Goal: Information Seeking & Learning: Learn about a topic

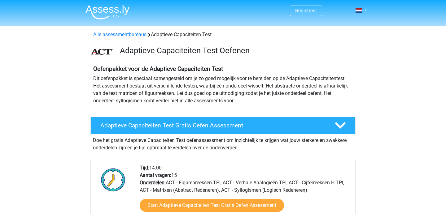
scroll to position [71, 0]
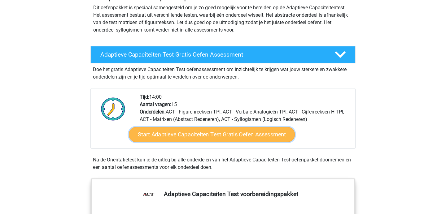
click at [260, 138] on link "Start Adaptieve Capaciteiten Test Gratis Oefen Assessment" at bounding box center [212, 134] width 166 height 15
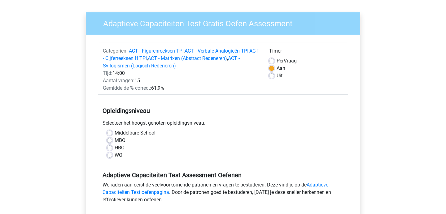
scroll to position [45, 0]
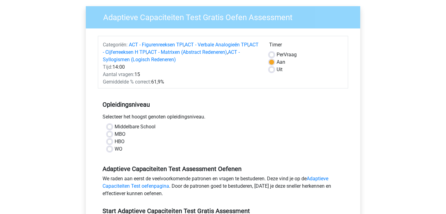
click at [121, 134] on label "MBO" at bounding box center [120, 134] width 11 height 7
click at [112, 134] on input "MBO" at bounding box center [109, 134] width 5 height 6
radio input "true"
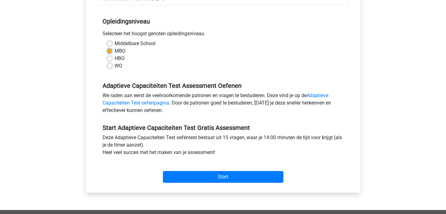
scroll to position [132, 0]
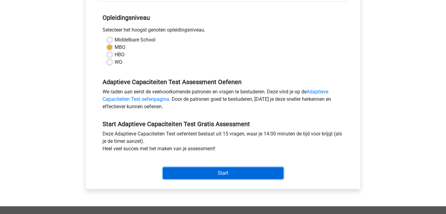
click at [240, 179] on input "Start" at bounding box center [223, 174] width 120 height 12
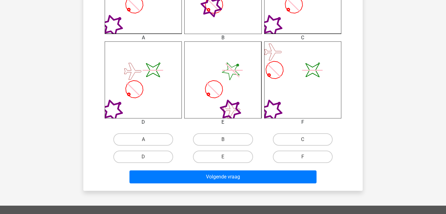
scroll to position [226, 0]
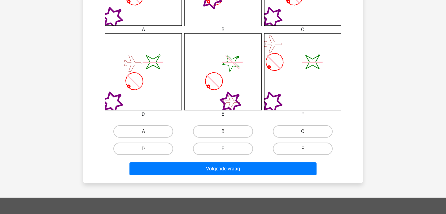
click at [220, 145] on label "E" at bounding box center [223, 149] width 60 height 12
click at [223, 149] on input "E" at bounding box center [225, 151] width 4 height 4
radio input "true"
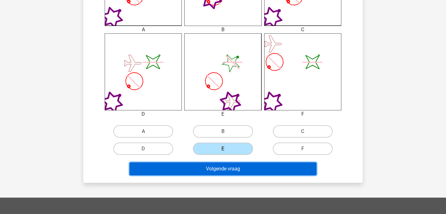
click at [222, 170] on button "Volgende vraag" at bounding box center [222, 169] width 187 height 13
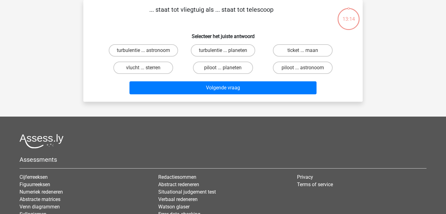
scroll to position [0, 0]
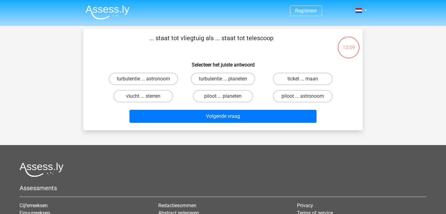
click at [266, 39] on p "... staat tot vliegtuig als ... staat tot telescoop" at bounding box center [211, 42] width 236 height 19
click at [266, 47] on p "... staat tot vliegtuig als ... staat tot telescoop" at bounding box center [211, 42] width 236 height 19
click at [223, 79] on label "turbulentie ... planeten" at bounding box center [223, 79] width 64 height 12
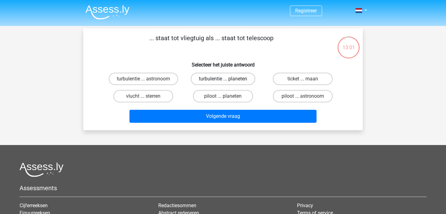
click at [223, 79] on input "turbulentie ... planeten" at bounding box center [225, 81] width 4 height 4
radio input "true"
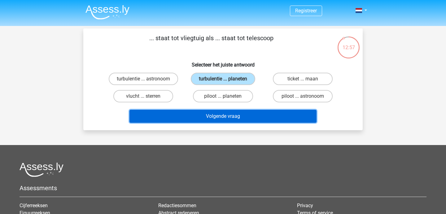
click at [227, 114] on button "Volgende vraag" at bounding box center [222, 116] width 187 height 13
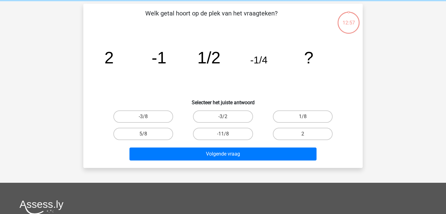
scroll to position [28, 0]
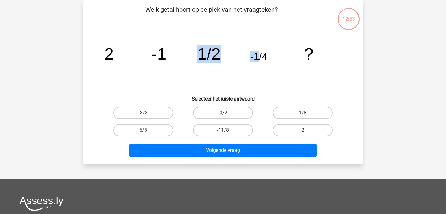
drag, startPoint x: 181, startPoint y: 57, endPoint x: 256, endPoint y: 57, distance: 75.9
click at [257, 57] on icon "image/svg+xml 2 -1 1/2 -1/4 ?" at bounding box center [223, 59] width 250 height 63
click at [256, 57] on tspan "-1/4" at bounding box center [258, 56] width 17 height 11
click at [163, 117] on label "-3/8" at bounding box center [143, 113] width 60 height 12
click at [147, 117] on input "-3/8" at bounding box center [145, 115] width 4 height 4
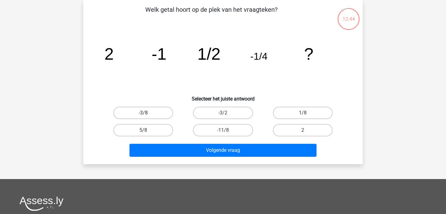
radio input "true"
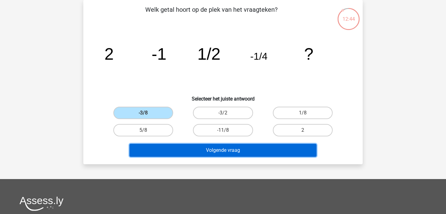
click at [200, 153] on button "Volgende vraag" at bounding box center [222, 150] width 187 height 13
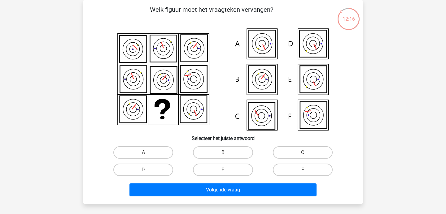
click at [277, 72] on icon at bounding box center [223, 79] width 250 height 102
click at [128, 157] on label "A" at bounding box center [143, 152] width 60 height 12
click at [143, 157] on input "A" at bounding box center [145, 155] width 4 height 4
radio input "true"
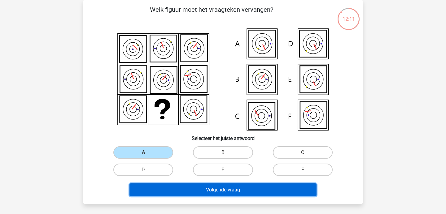
click at [195, 192] on button "Volgende vraag" at bounding box center [222, 190] width 187 height 13
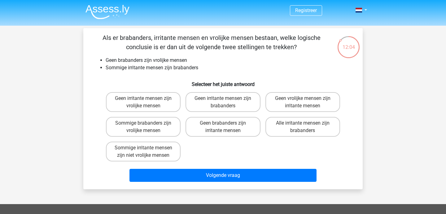
scroll to position [0, 0]
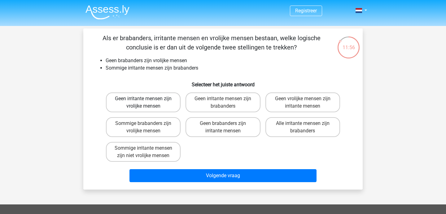
click at [167, 105] on label "Geen irritante mensen zijn vrolijke mensen" at bounding box center [143, 103] width 75 height 20
click at [147, 103] on input "Geen irritante mensen zijn vrolijke mensen" at bounding box center [145, 101] width 4 height 4
radio input "true"
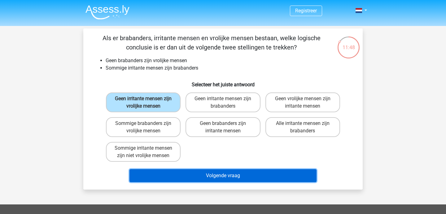
click at [190, 175] on button "Volgende vraag" at bounding box center [222, 175] width 187 height 13
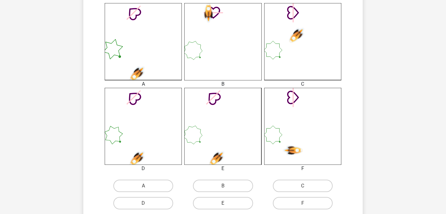
scroll to position [296, 0]
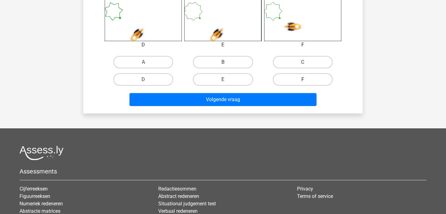
click at [298, 80] on label "F" at bounding box center [303, 79] width 60 height 12
click at [303, 80] on input "F" at bounding box center [305, 82] width 4 height 4
radio input "true"
click at [297, 93] on div "Volgende vraag" at bounding box center [222, 98] width 259 height 20
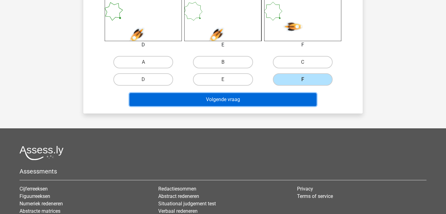
click at [296, 97] on button "Volgende vraag" at bounding box center [222, 99] width 187 height 13
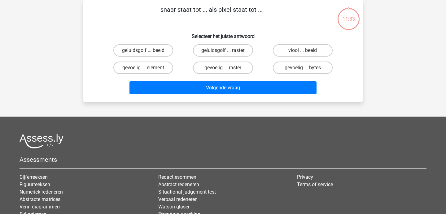
scroll to position [0, 0]
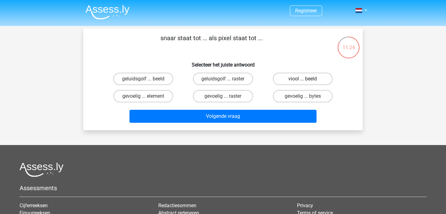
click at [310, 79] on label "viool ... beeld" at bounding box center [303, 79] width 60 height 12
click at [307, 79] on input "viool ... beeld" at bounding box center [305, 81] width 4 height 4
radio input "true"
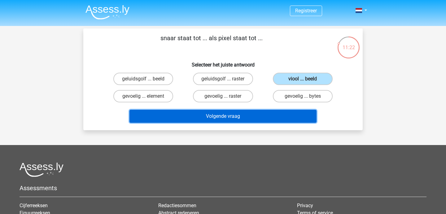
click at [295, 112] on button "Volgende vraag" at bounding box center [222, 116] width 187 height 13
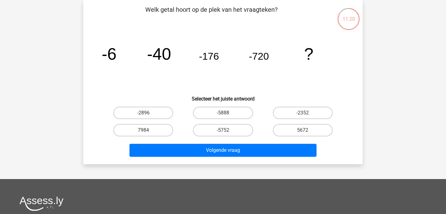
scroll to position [10, 0]
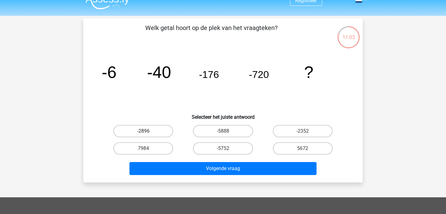
click at [150, 133] on label "-2896" at bounding box center [143, 131] width 60 height 12
click at [147, 133] on input "-2896" at bounding box center [145, 133] width 4 height 4
radio input "true"
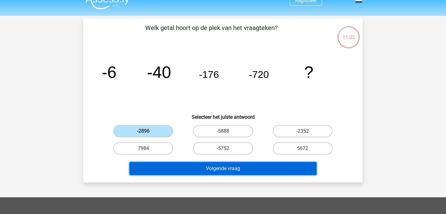
click at [201, 175] on button "Volgende vraag" at bounding box center [222, 168] width 187 height 13
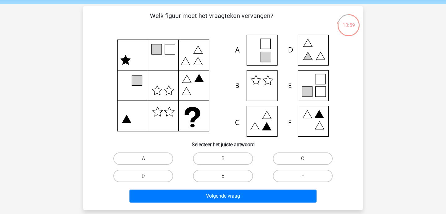
scroll to position [23, 0]
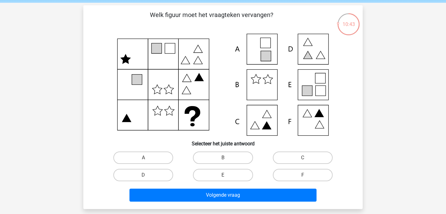
click at [271, 131] on icon at bounding box center [223, 85] width 250 height 102
click at [273, 158] on label "C" at bounding box center [303, 158] width 60 height 12
click at [303, 158] on input "C" at bounding box center [305, 160] width 4 height 4
radio input "true"
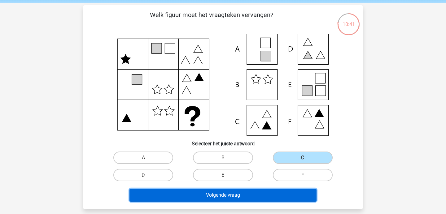
click at [270, 192] on button "Volgende vraag" at bounding box center [222, 195] width 187 height 13
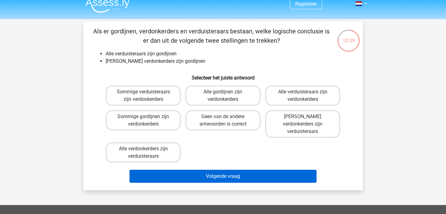
scroll to position [6, 0]
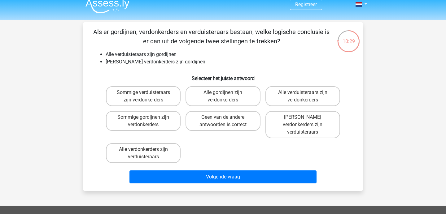
click at [169, 54] on li "Alle verduisteraars zijn gordijnen" at bounding box center [229, 54] width 247 height 7
click at [183, 54] on li "Alle verduisteraars zijn gordijnen" at bounding box center [229, 54] width 247 height 7
click at [175, 148] on label "Alle verdonkerders zijn verduisteraars" at bounding box center [143, 153] width 75 height 20
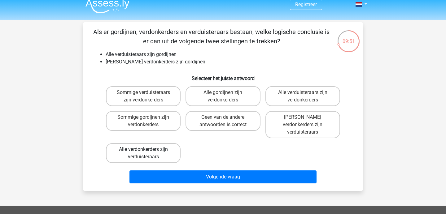
click at [147, 150] on input "Alle verdonkerders zijn verduisteraars" at bounding box center [145, 152] width 4 height 4
radio input "true"
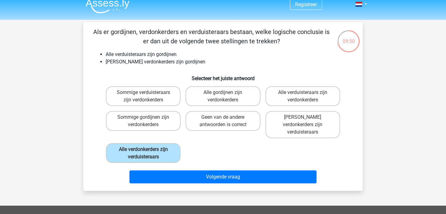
click at [187, 166] on div "Volgende vraag" at bounding box center [222, 176] width 259 height 20
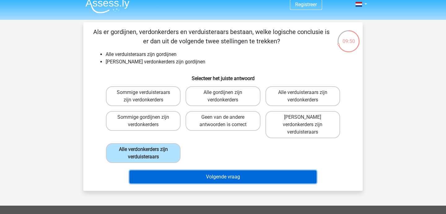
click at [187, 171] on button "Volgende vraag" at bounding box center [222, 177] width 187 height 13
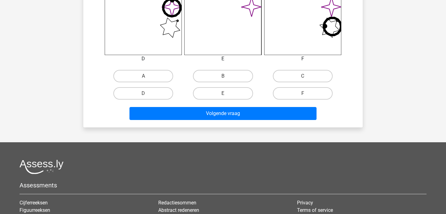
scroll to position [305, 0]
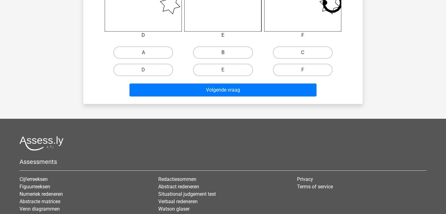
click at [230, 52] on label "B" at bounding box center [223, 52] width 60 height 12
click at [227, 53] on input "B" at bounding box center [225, 55] width 4 height 4
radio input "true"
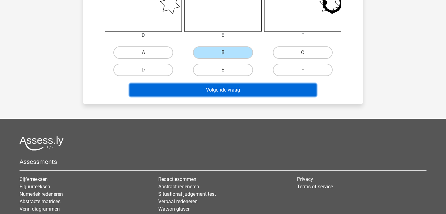
click at [230, 89] on button "Volgende vraag" at bounding box center [222, 90] width 187 height 13
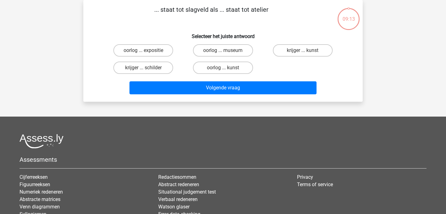
scroll to position [0, 0]
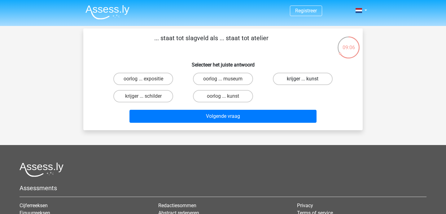
click at [304, 79] on label "krijger ... kunst" at bounding box center [303, 79] width 60 height 12
click at [304, 79] on input "krijger ... kunst" at bounding box center [305, 81] width 4 height 4
radio input "true"
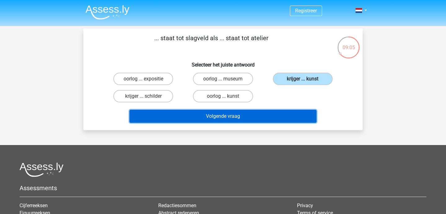
click at [257, 115] on button "Volgende vraag" at bounding box center [222, 116] width 187 height 13
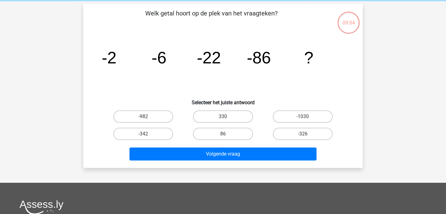
scroll to position [28, 0]
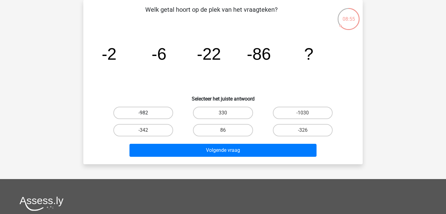
click at [161, 115] on label "-982" at bounding box center [143, 113] width 60 height 12
click at [147, 115] on input "-982" at bounding box center [145, 115] width 4 height 4
radio input "true"
click at [165, 132] on label "-342" at bounding box center [143, 130] width 60 height 12
click at [147, 132] on input "-342" at bounding box center [145, 132] width 4 height 4
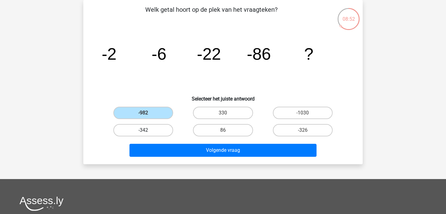
radio input "true"
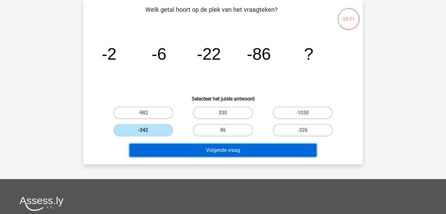
click at [183, 151] on button "Volgende vraag" at bounding box center [222, 150] width 187 height 13
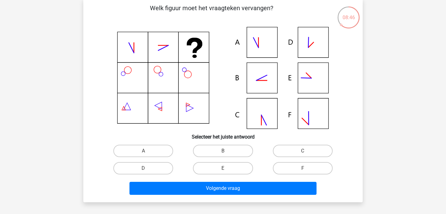
scroll to position [31, 0]
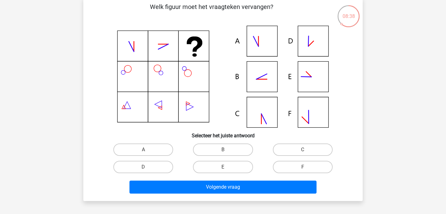
click at [262, 44] on icon at bounding box center [223, 77] width 250 height 102
click at [249, 151] on label "B" at bounding box center [223, 150] width 60 height 12
click at [227, 151] on input "B" at bounding box center [225, 152] width 4 height 4
radio input "true"
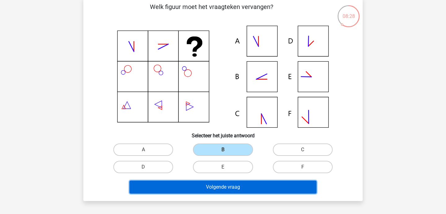
click at [250, 188] on button "Volgende vraag" at bounding box center [222, 187] width 187 height 13
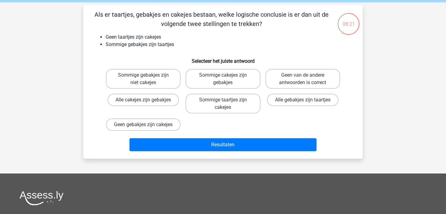
scroll to position [24, 0]
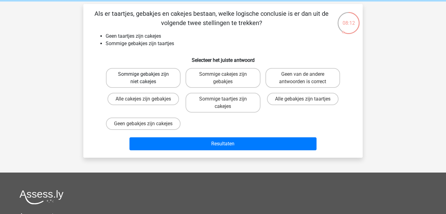
click at [166, 85] on label "Sommige gebakjes zijn niet cakejes" at bounding box center [143, 78] width 75 height 20
click at [147, 78] on input "Sommige gebakjes zijn niet cakejes" at bounding box center [145, 76] width 4 height 4
radio input "true"
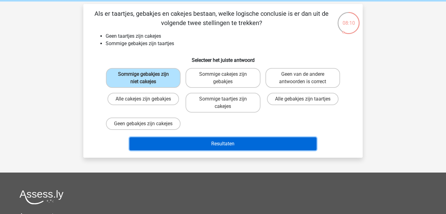
click at [234, 150] on button "Resultaten" at bounding box center [222, 143] width 187 height 13
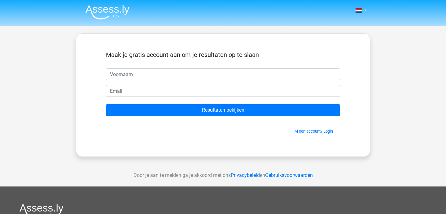
click at [194, 73] on input "text" at bounding box center [223, 74] width 234 height 12
type input "[PERSON_NAME]"
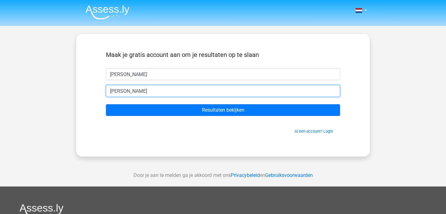
type input "[EMAIL_ADDRESS][DOMAIN_NAME]"
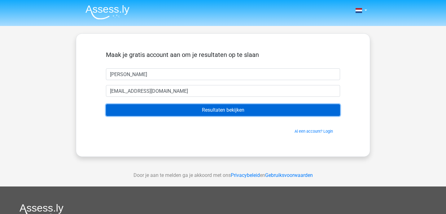
click at [180, 109] on input "Resultaten bekijken" at bounding box center [223, 110] width 234 height 12
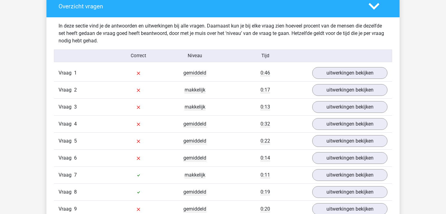
scroll to position [669, 0]
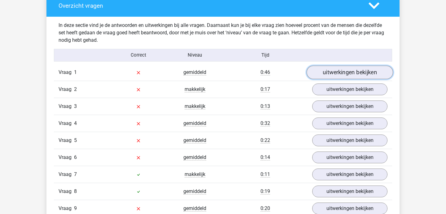
click at [359, 70] on link "uitwerkingen bekijken" at bounding box center [350, 73] width 86 height 14
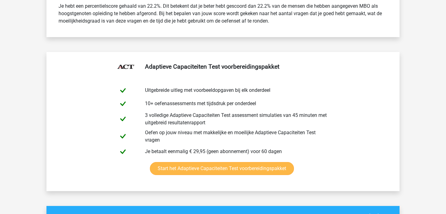
scroll to position [504, 0]
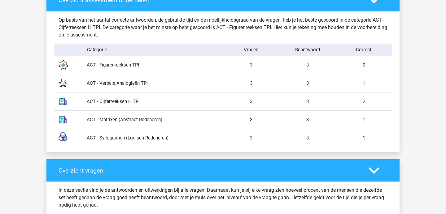
click at [199, 65] on div "ACT - Figurenreeksen TPI" at bounding box center [152, 65] width 141 height 7
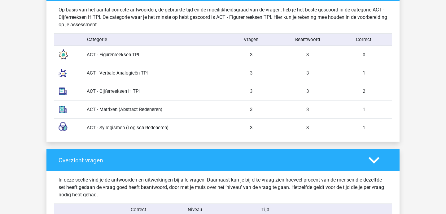
scroll to position [515, 0]
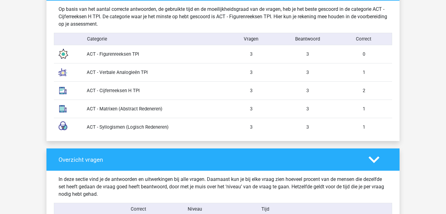
click at [133, 53] on div "ACT - Figurenreeksen TPI" at bounding box center [152, 54] width 141 height 7
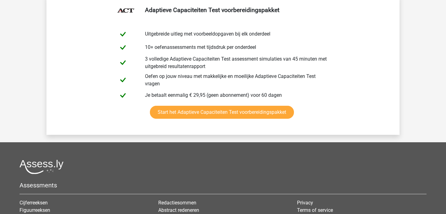
scroll to position [1891, 0]
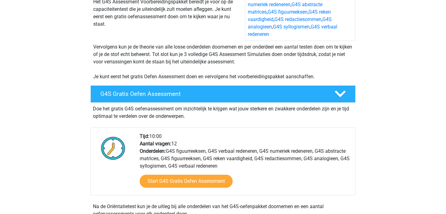
scroll to position [114, 0]
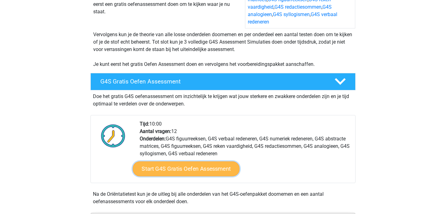
click at [215, 166] on link "Start G4S Gratis Oefen Assessment" at bounding box center [186, 169] width 107 height 15
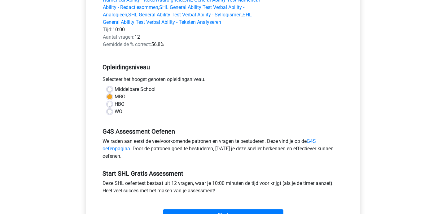
scroll to position [141, 0]
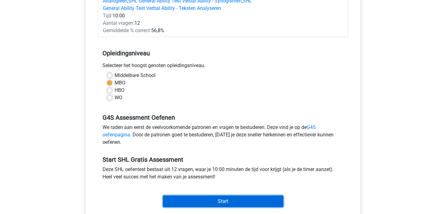
click at [230, 196] on input "Start" at bounding box center [223, 202] width 120 height 12
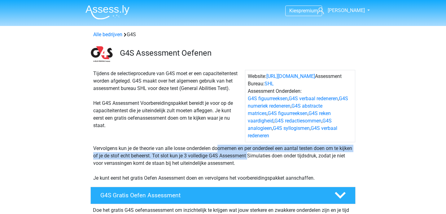
drag, startPoint x: 120, startPoint y: 139, endPoint x: 206, endPoint y: 149, distance: 86.3
click at [206, 149] on div "Vervolgens kun je de theorie van alle losse onderdelen doornemen en per onderde…" at bounding box center [223, 163] width 264 height 37
